Goal: Transaction & Acquisition: Purchase product/service

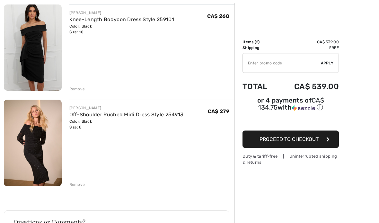
scroll to position [80, 0]
click at [301, 144] on button "Proceed to Checkout" at bounding box center [290, 139] width 96 height 17
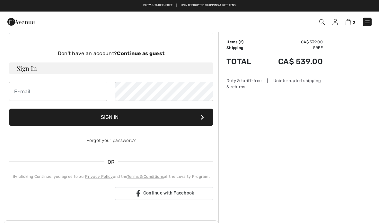
scroll to position [23, 0]
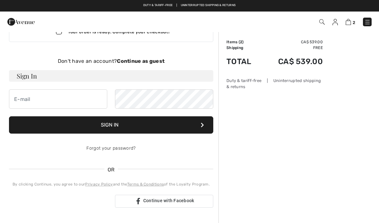
click at [142, 59] on strong "Continue as guest" at bounding box center [140, 61] width 47 height 6
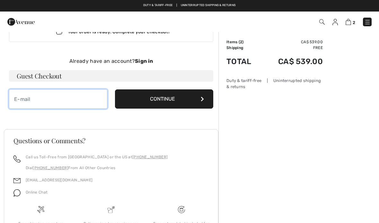
click at [31, 99] on input "email" at bounding box center [58, 99] width 98 height 19
type input "[EMAIL_ADDRESS][DOMAIN_NAME]"
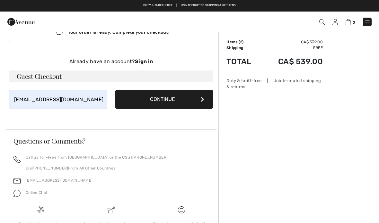
scroll to position [23, 0]
click at [155, 106] on button "Continue" at bounding box center [164, 99] width 98 height 19
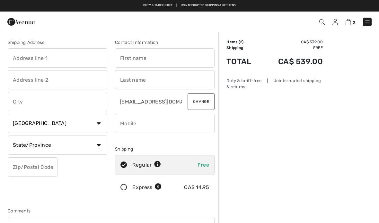
click at [31, 59] on input "text" at bounding box center [57, 57] width 99 height 19
type input "47 Eramosa Crescent"
type input "Guelph"
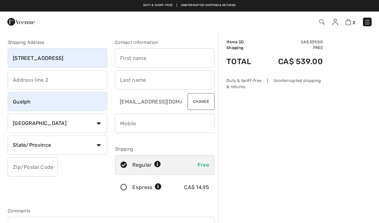
select select "ON"
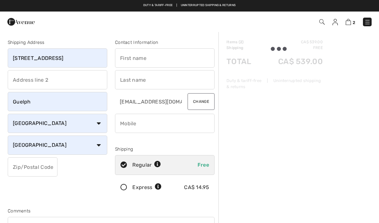
type input "N1E5Z5"
type input "Lisa"
type input "Sanvido"
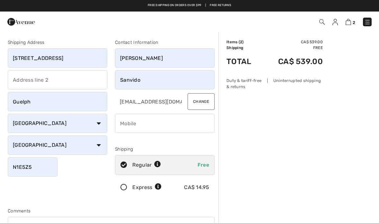
click at [133, 125] on input "phone" at bounding box center [164, 123] width 99 height 19
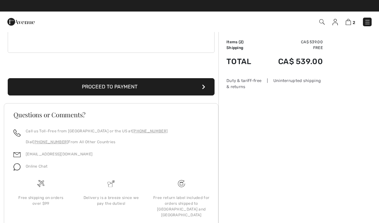
scroll to position [196, 0]
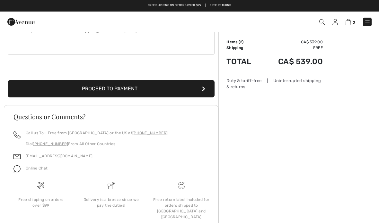
type input "5192153725"
click at [105, 91] on button "Proceed to Payment" at bounding box center [111, 88] width 207 height 17
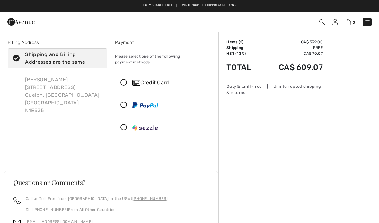
click at [123, 80] on icon at bounding box center [123, 83] width 17 height 7
